Goal: Information Seeking & Learning: Find specific fact

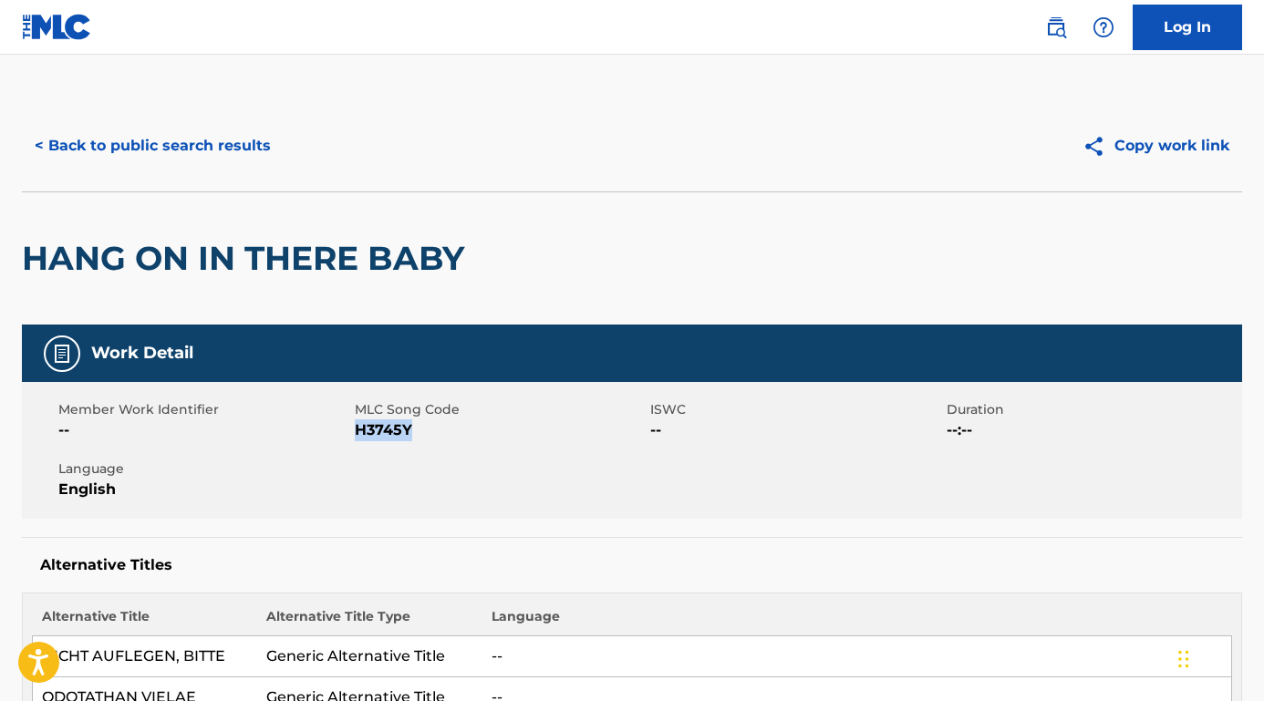
click at [173, 148] on button "< Back to public search results" at bounding box center [153, 146] width 262 height 46
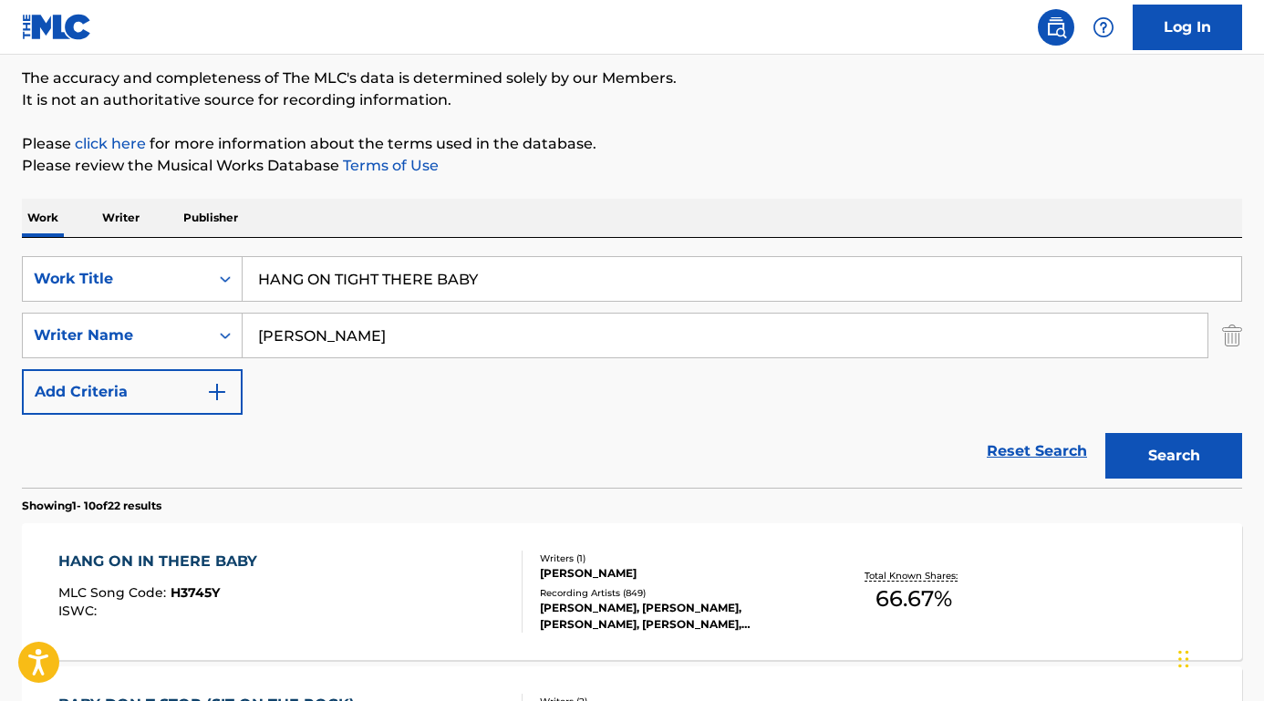
drag, startPoint x: 468, startPoint y: 281, endPoint x: 279, endPoint y: 279, distance: 188.8
click at [217, 279] on div "SearchWithCriteria8e3ae734-4edd-4882-b97f-d157e71494fb Work Title HANG ON TIGHT…" at bounding box center [632, 279] width 1220 height 46
drag, startPoint x: 496, startPoint y: 275, endPoint x: 170, endPoint y: 249, distance: 327.5
click at [170, 249] on div "SearchWithCriteria8e3ae734-4edd-4882-b97f-d157e71494fb Work Title HANG ON TIGHT…" at bounding box center [632, 363] width 1220 height 250
paste input "ZEZE"
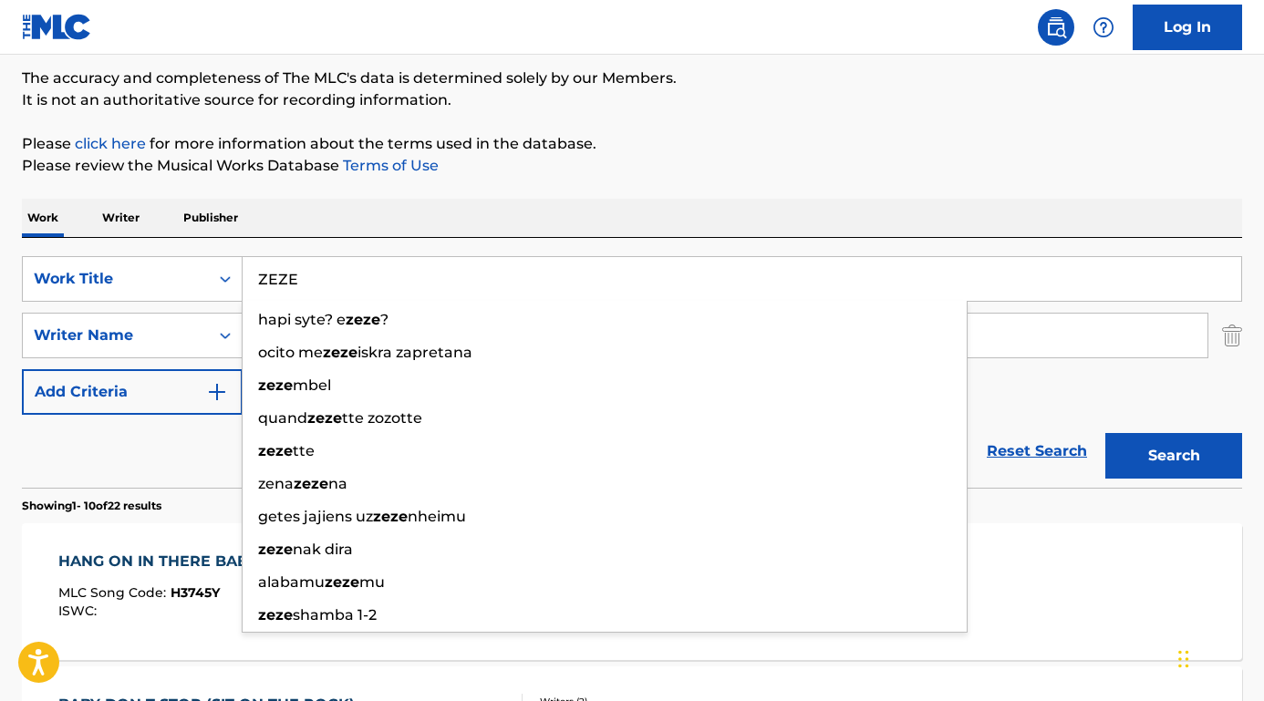
type input "ZEZE"
click at [377, 234] on div "Work Writer Publisher" at bounding box center [632, 218] width 1220 height 38
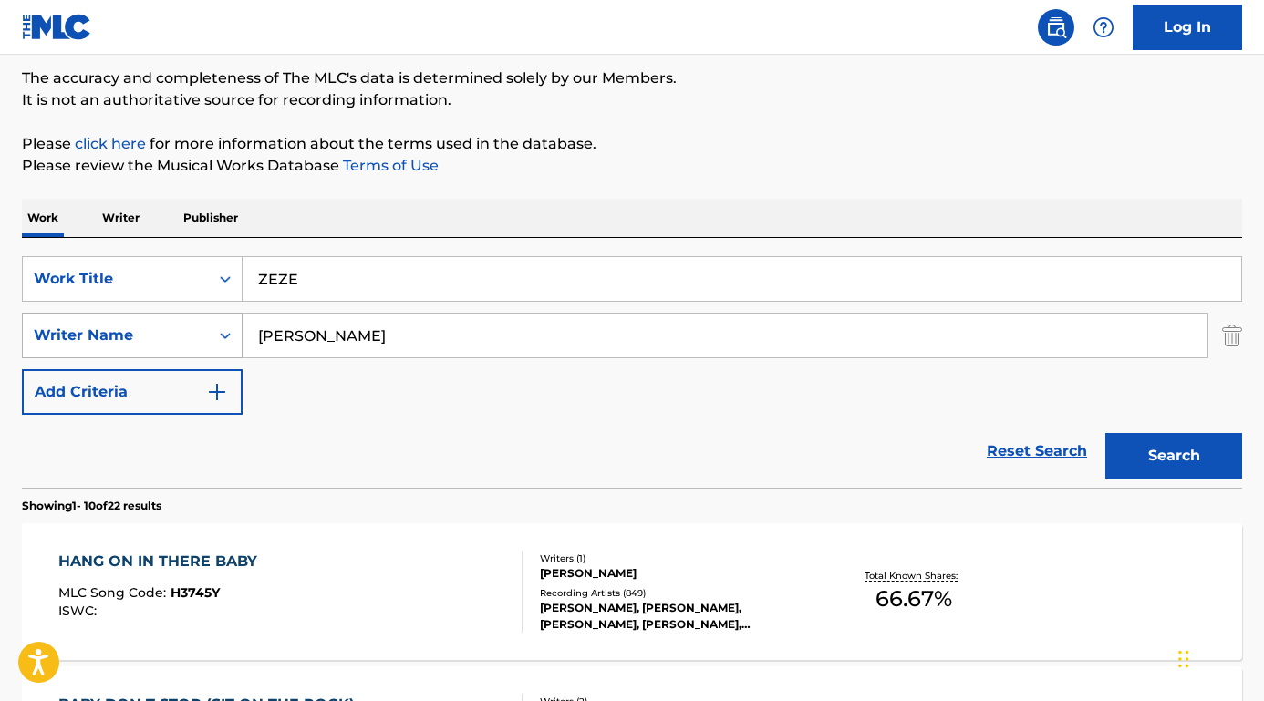
drag, startPoint x: 385, startPoint y: 341, endPoint x: 227, endPoint y: 328, distance: 158.3
click at [227, 328] on div "SearchWithCriteriab9a4668a-ae52-4ec3-b057-b6a410499b93 Writer Name [PERSON_NAME]" at bounding box center [632, 336] width 1220 height 46
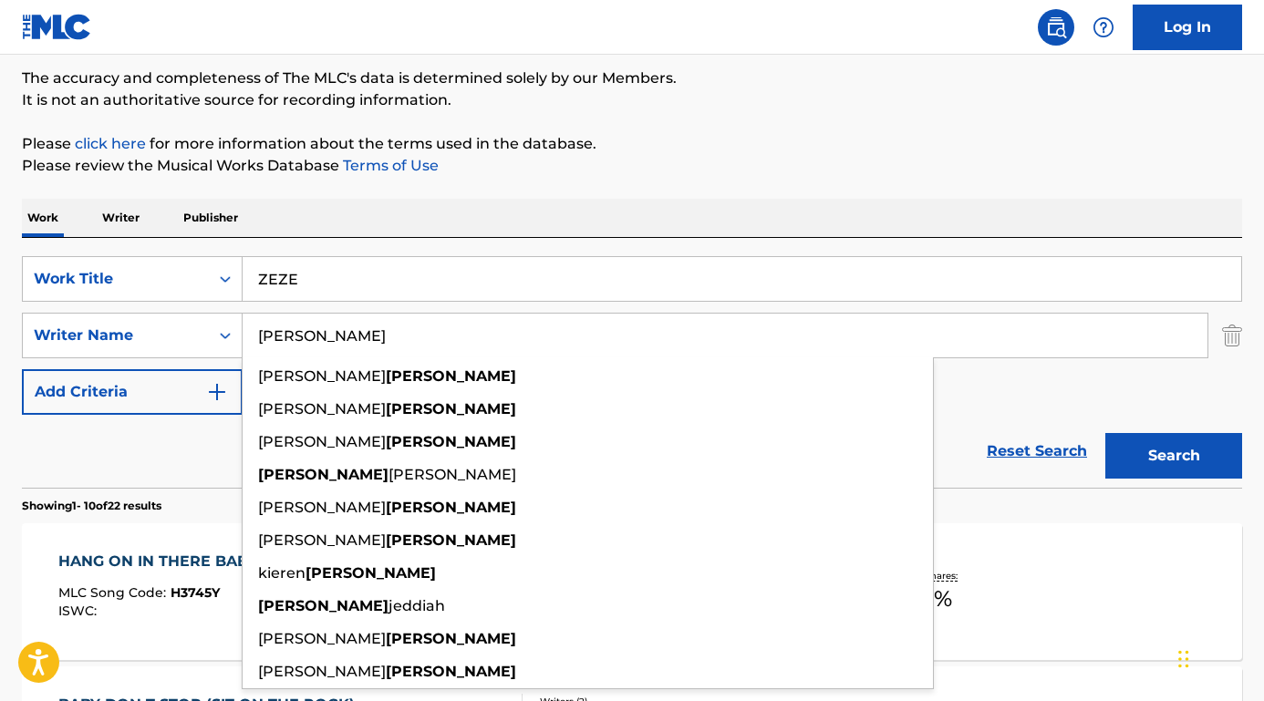
type input "[PERSON_NAME]"
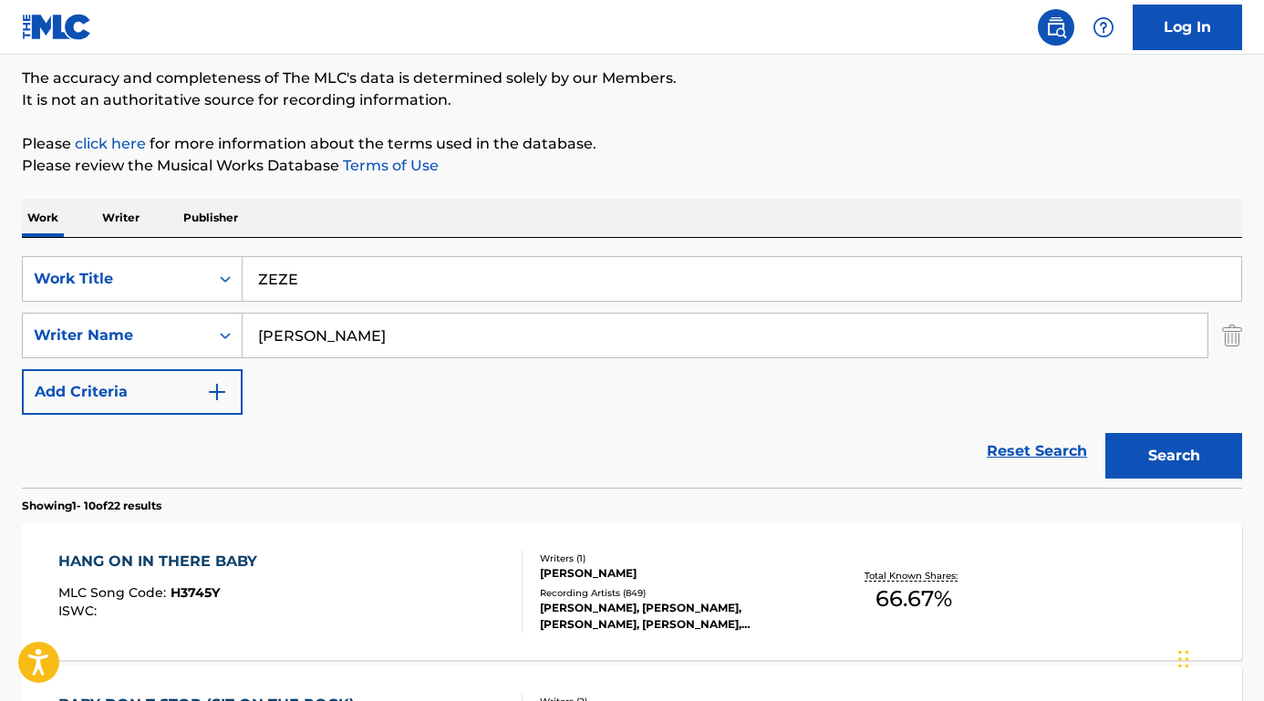
click at [119, 448] on div "Reset Search Search" at bounding box center [632, 451] width 1220 height 73
click at [1205, 462] on button "Search" at bounding box center [1173, 456] width 137 height 46
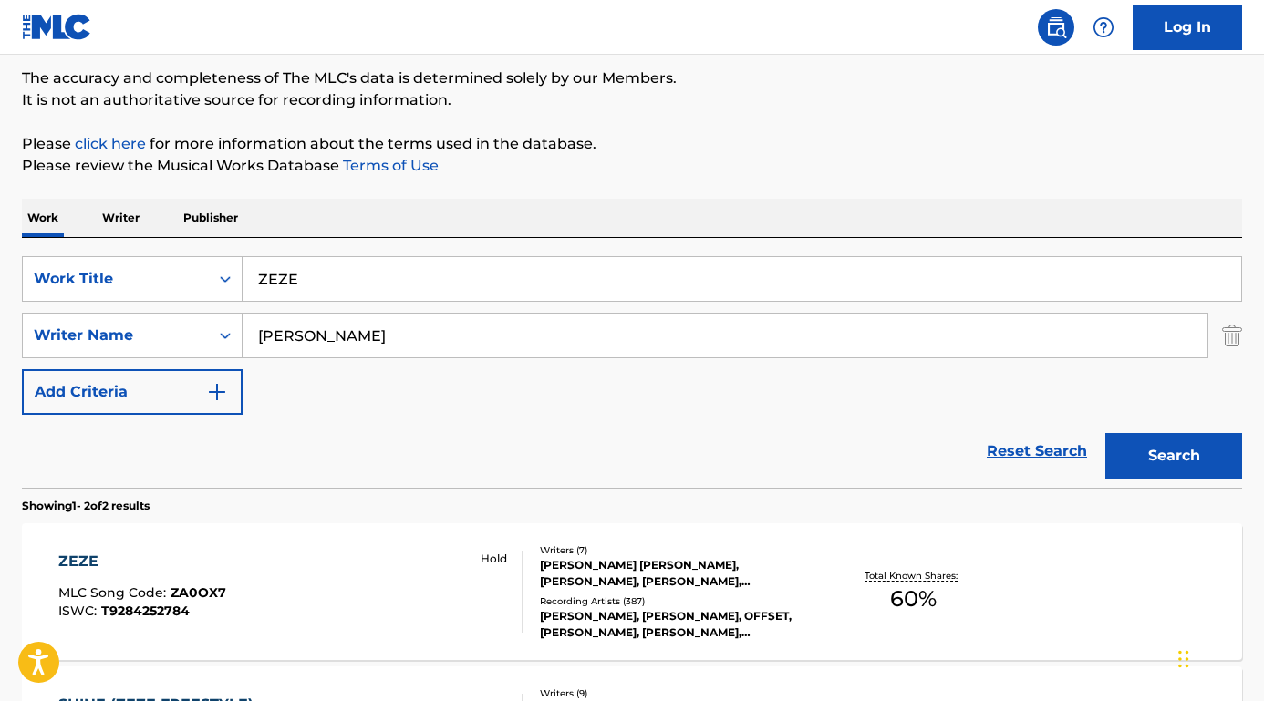
scroll to position [150, 0]
click at [66, 556] on div "ZEZE" at bounding box center [142, 561] width 168 height 22
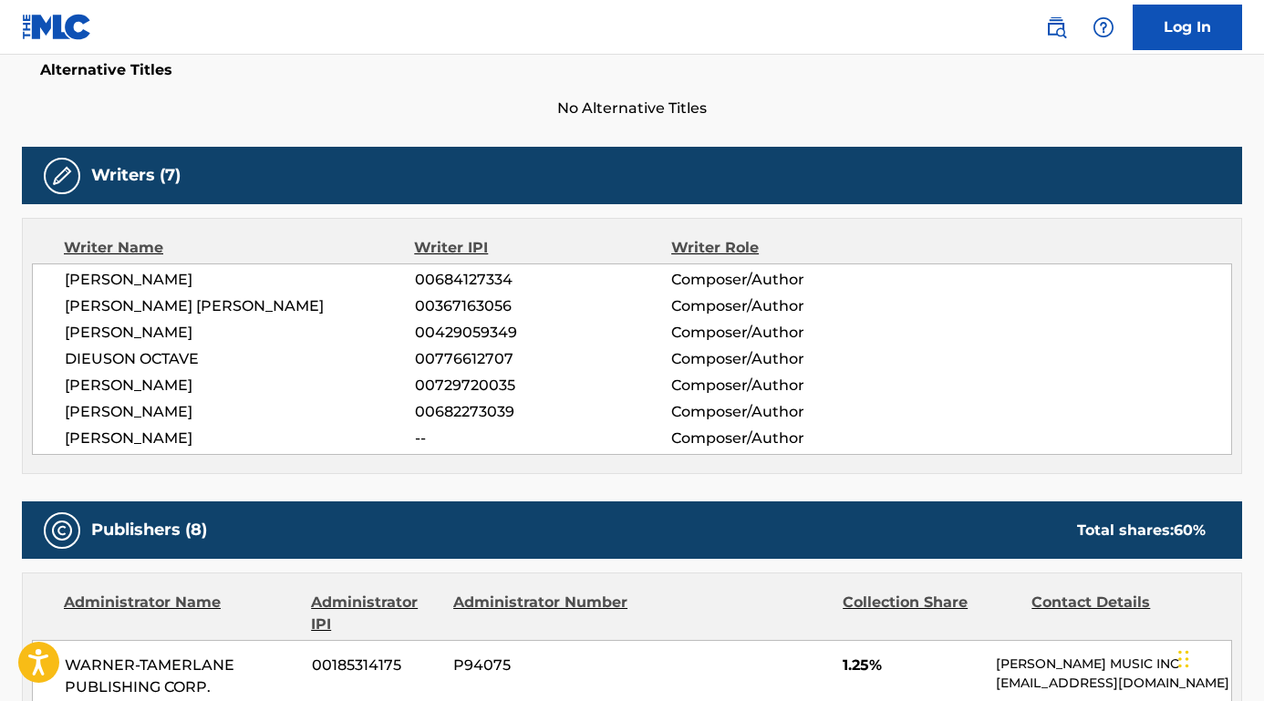
scroll to position [624, 0]
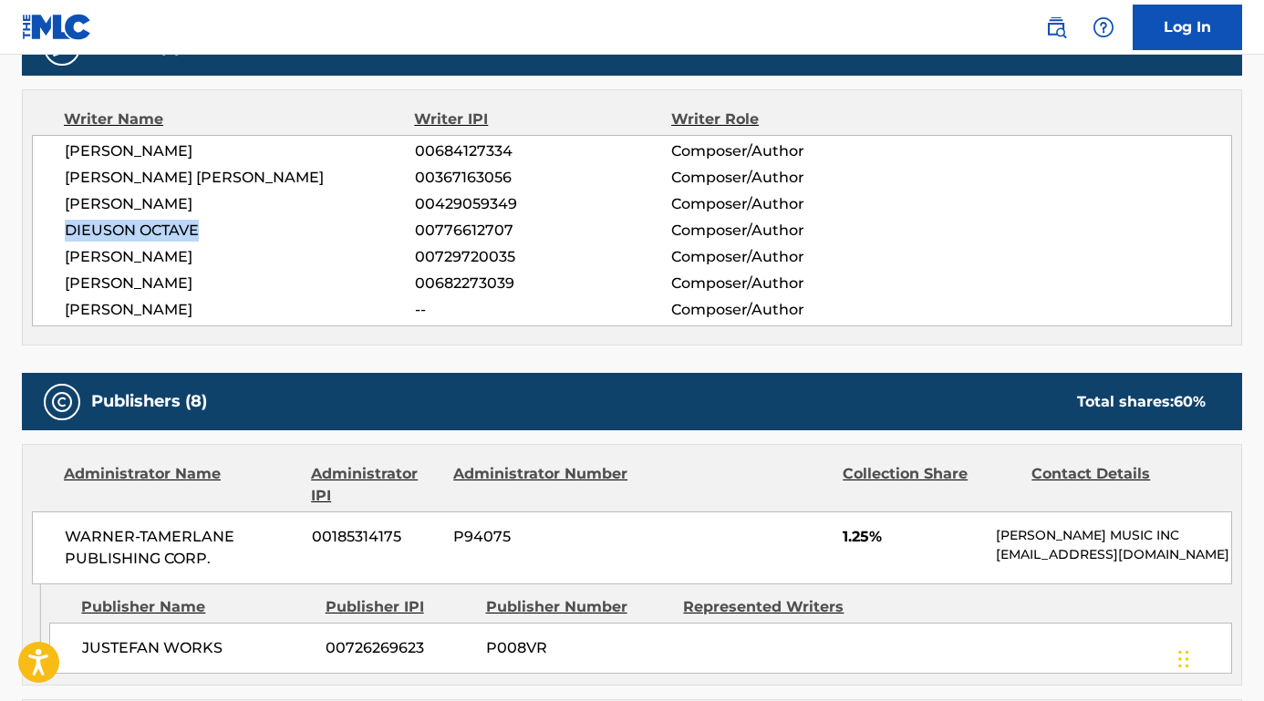
drag, startPoint x: 206, startPoint y: 225, endPoint x: 36, endPoint y: 226, distance: 169.6
click at [36, 226] on div "[PERSON_NAME] 00684127334 Composer/Author [PERSON_NAME] [PERSON_NAME] 003671630…" at bounding box center [632, 231] width 1200 height 192
copy span "DIEUSON OCTAVE"
